Goal: Use online tool/utility

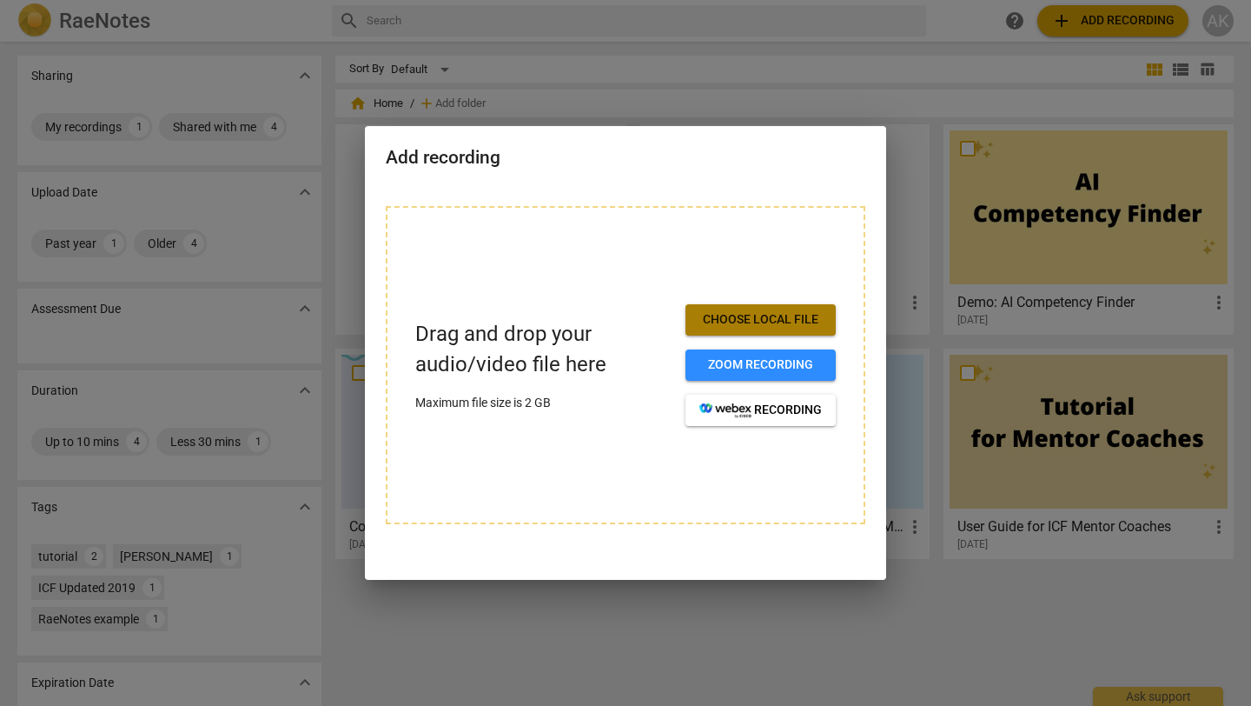
click at [742, 325] on span "Choose local file" at bounding box center [761, 319] width 123 height 17
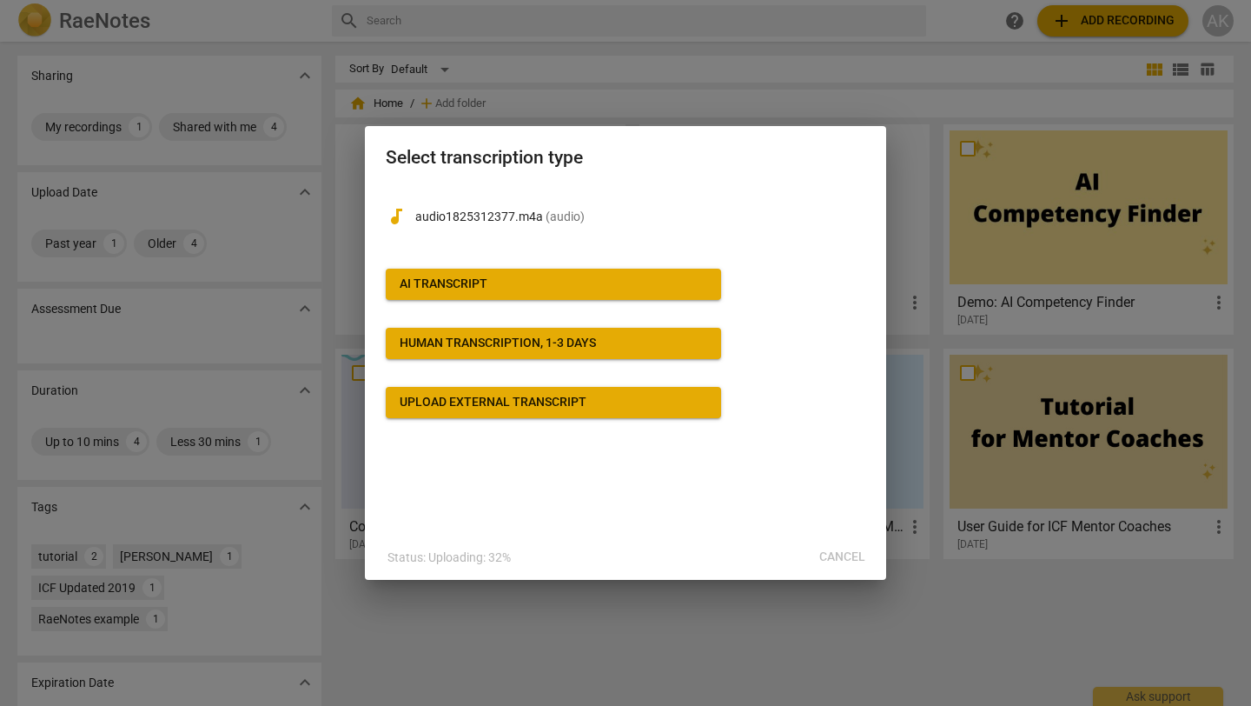
click at [492, 285] on span "AI Transcript" at bounding box center [554, 283] width 308 height 17
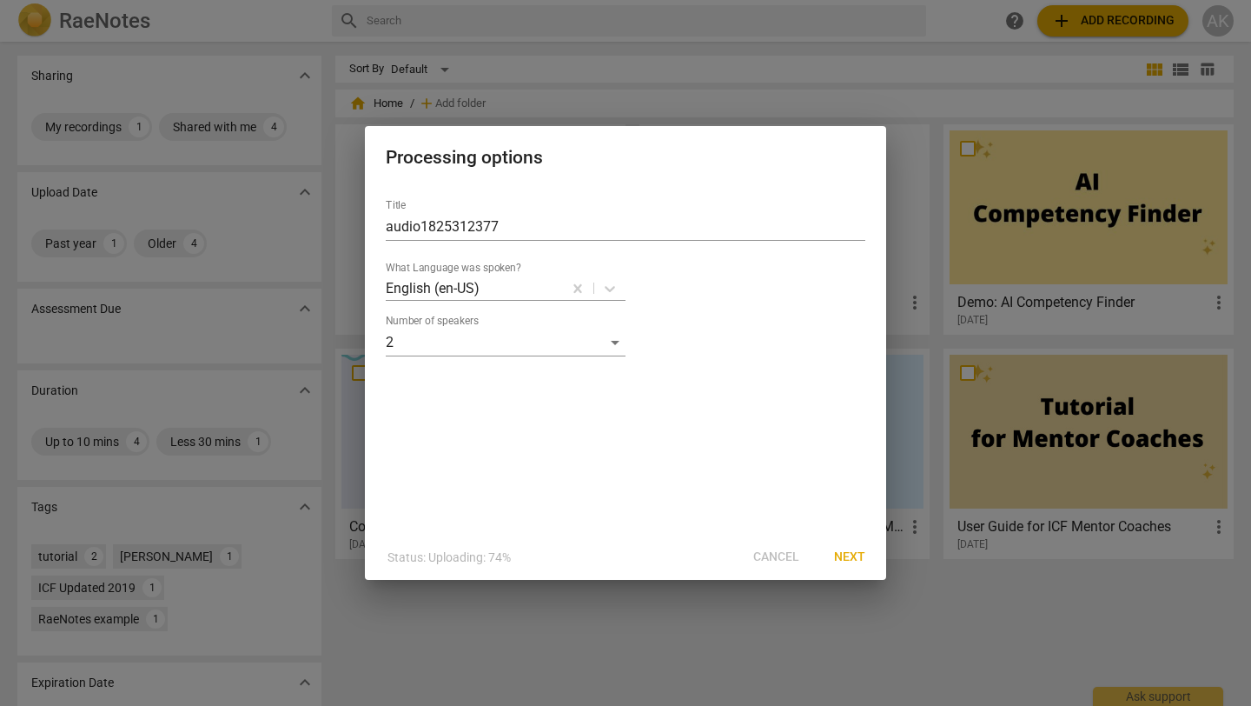
drag, startPoint x: 504, startPoint y: 228, endPoint x: 234, endPoint y: 215, distance: 270.6
click at [234, 215] on div "Processing options Title audio1825312377 What Language was spoken? English (en-…" at bounding box center [625, 353] width 1251 height 706
type input "5"
click at [442, 216] on input "Coaching with [PERSON_NAME]" at bounding box center [626, 227] width 480 height 28
click at [471, 221] on input "Coaching with [PERSON_NAME]" at bounding box center [626, 227] width 480 height 28
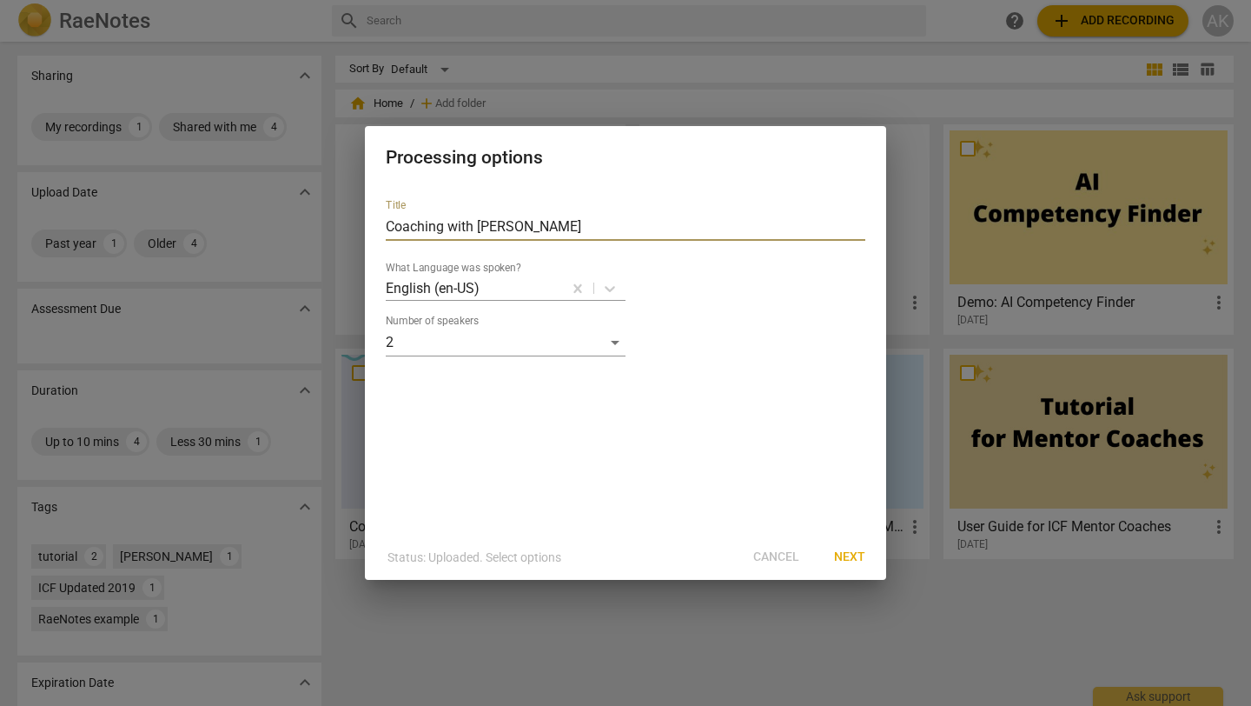
click at [471, 221] on input "Coaching with [PERSON_NAME]" at bounding box center [626, 227] width 480 height 28
type input "[PERSON_NAME] coaching [PERSON_NAME]"
click at [860, 554] on span "Next" at bounding box center [849, 556] width 31 height 17
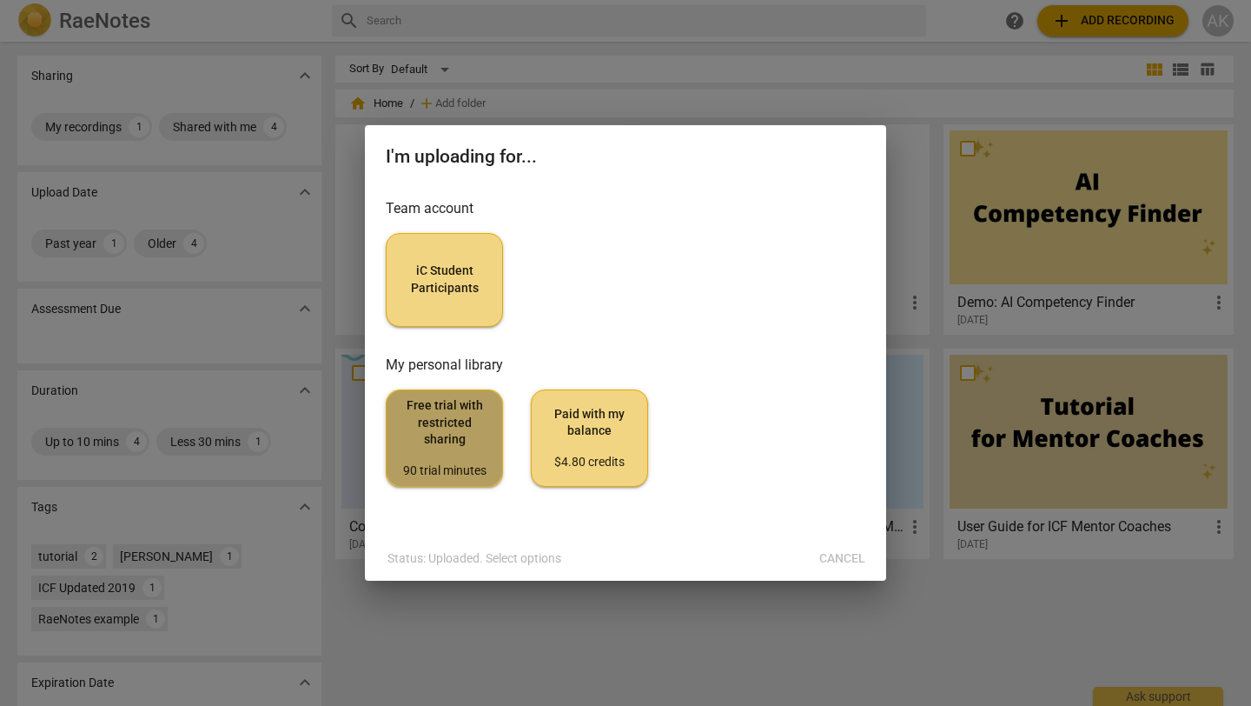
click at [451, 442] on span "Free trial with restricted sharing 90 trial minutes" at bounding box center [445, 438] width 88 height 82
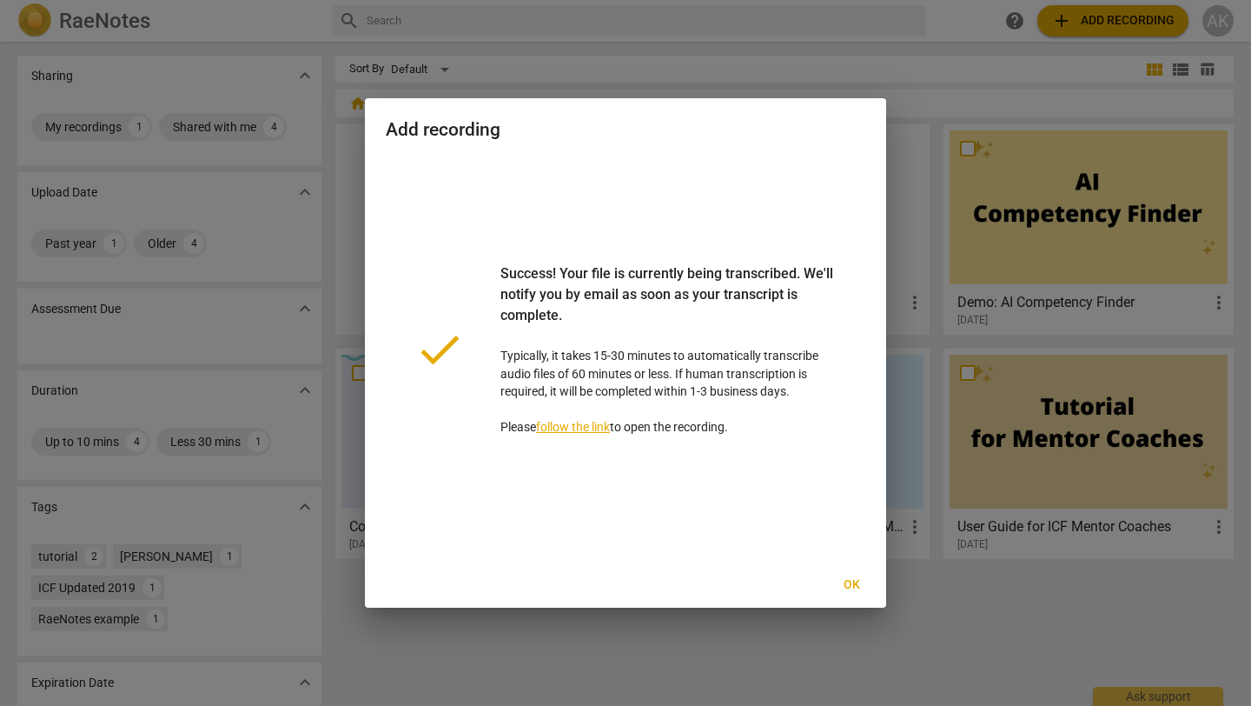
click at [853, 588] on span "Ok" at bounding box center [852, 584] width 28 height 17
